Goal: Navigation & Orientation: Understand site structure

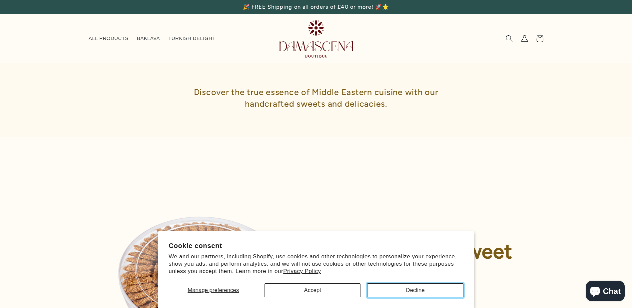
click at [417, 291] on button "Decline" at bounding box center [415, 290] width 96 height 14
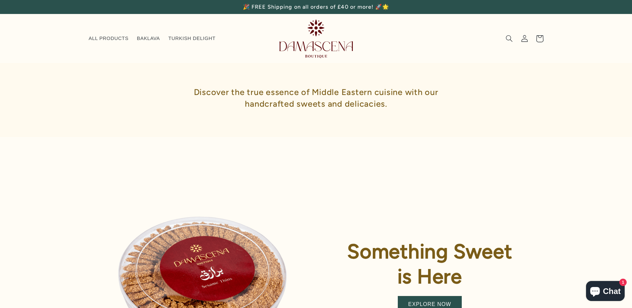
click at [538, 39] on icon at bounding box center [539, 38] width 16 height 16
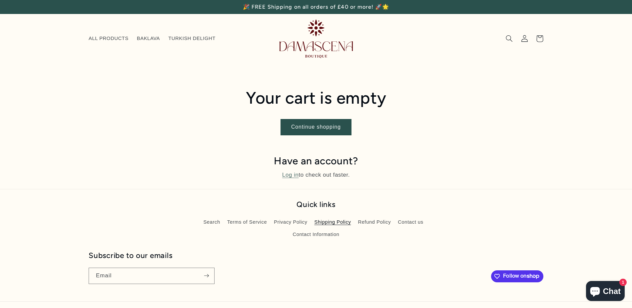
click at [334, 222] on link "Shipping Policy" at bounding box center [332, 222] width 37 height 12
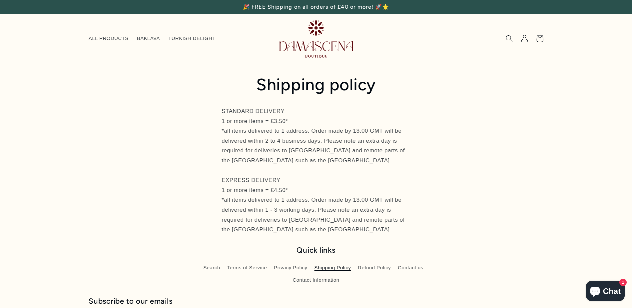
click at [524, 38] on icon at bounding box center [523, 38] width 7 height 7
click at [509, 39] on icon "Search" at bounding box center [508, 38] width 7 height 7
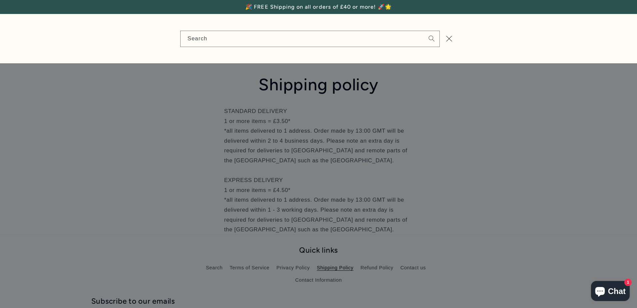
click at [0, 39] on div "Search" at bounding box center [0, 39] width 0 height 0
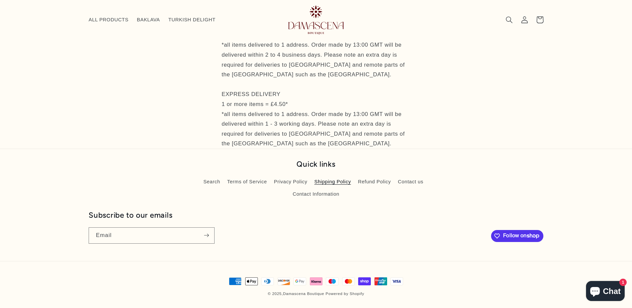
scroll to position [76, 0]
click at [246, 180] on link "Terms of Service" at bounding box center [247, 182] width 40 height 12
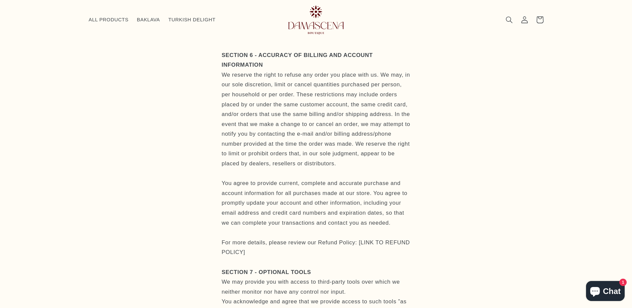
scroll to position [1157, 0]
